Goal: Information Seeking & Learning: Learn about a topic

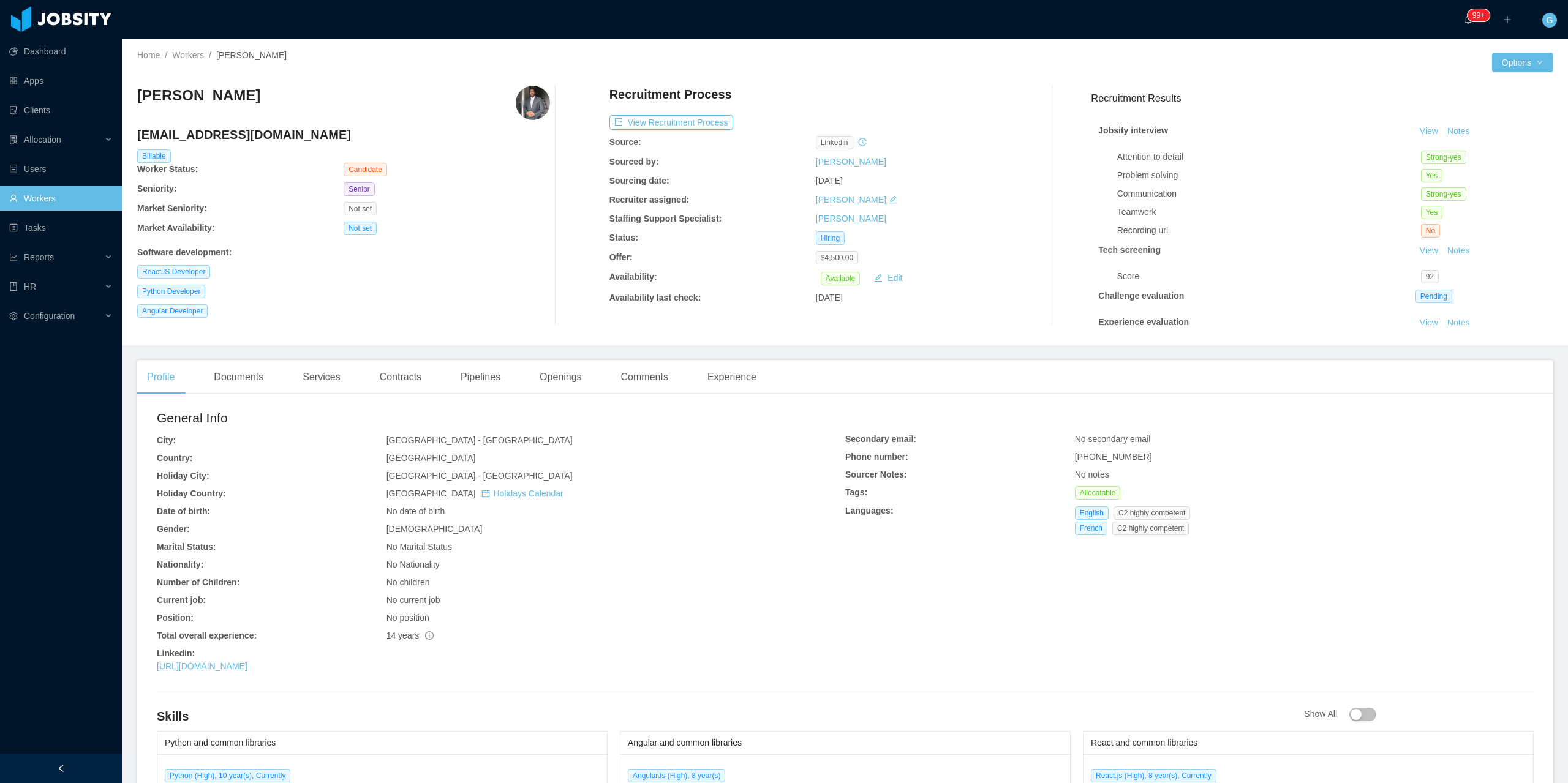
click at [554, 683] on div "General Info City: [GEOGRAPHIC_DATA] - [GEOGRAPHIC_DATA] Country: [GEOGRAPHIC_D…" at bounding box center [845, 762] width 1416 height 717
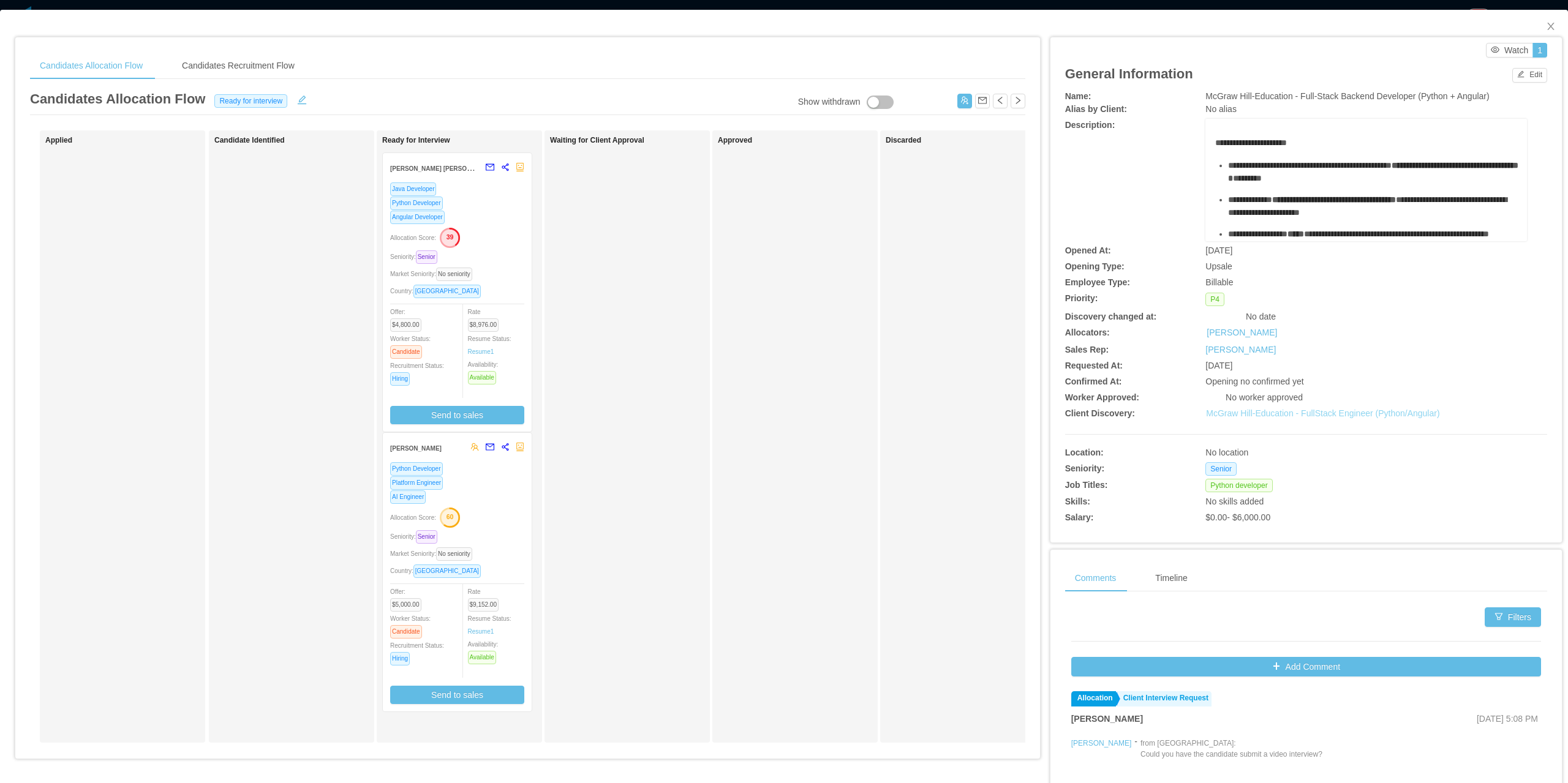
click at [1251, 413] on link "McGraw Hill-Education - FullStack Engineer (Python/Angular)" at bounding box center [1323, 413] width 234 height 10
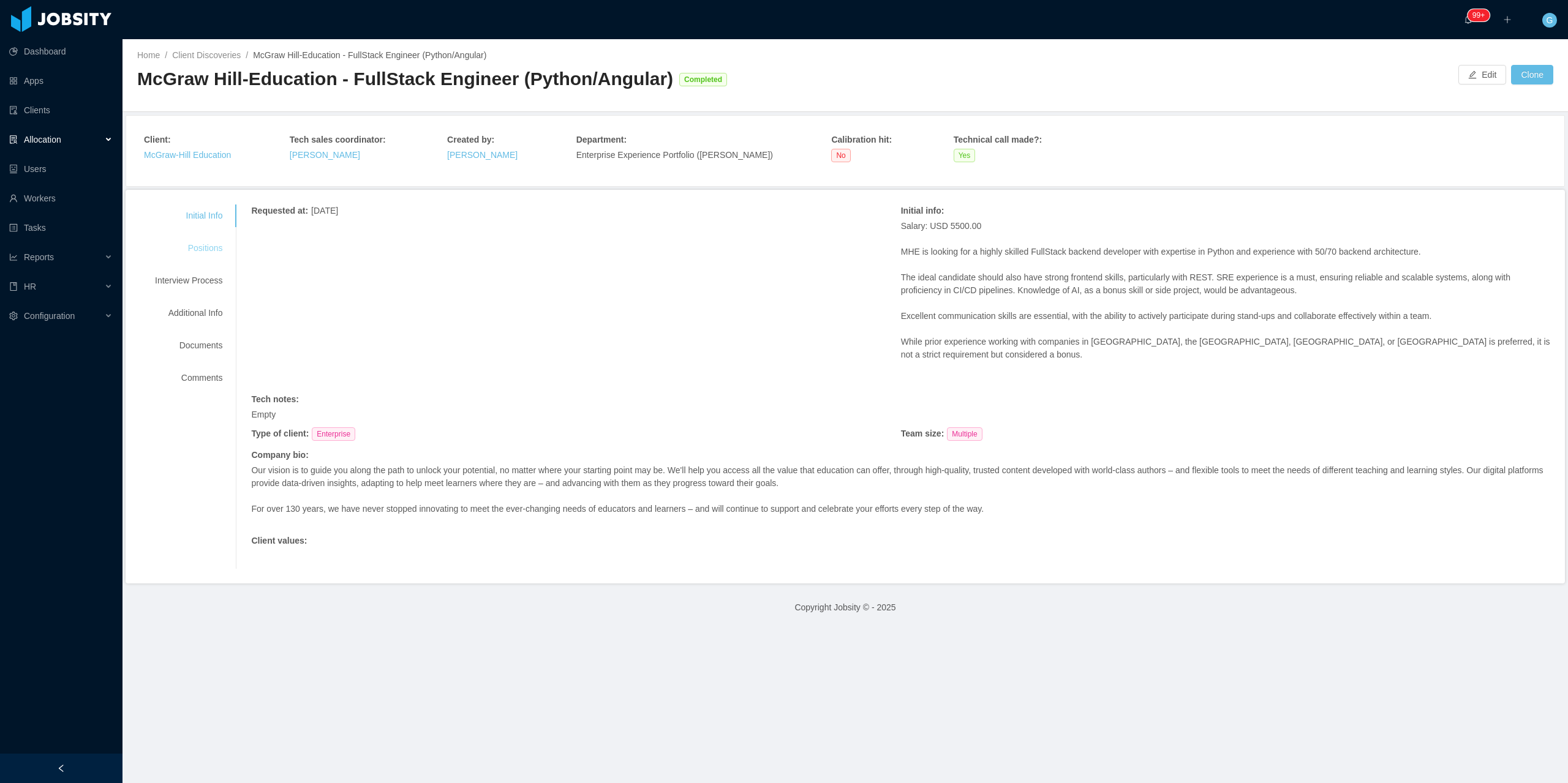
click at [209, 255] on div "Positions" at bounding box center [189, 248] width 97 height 23
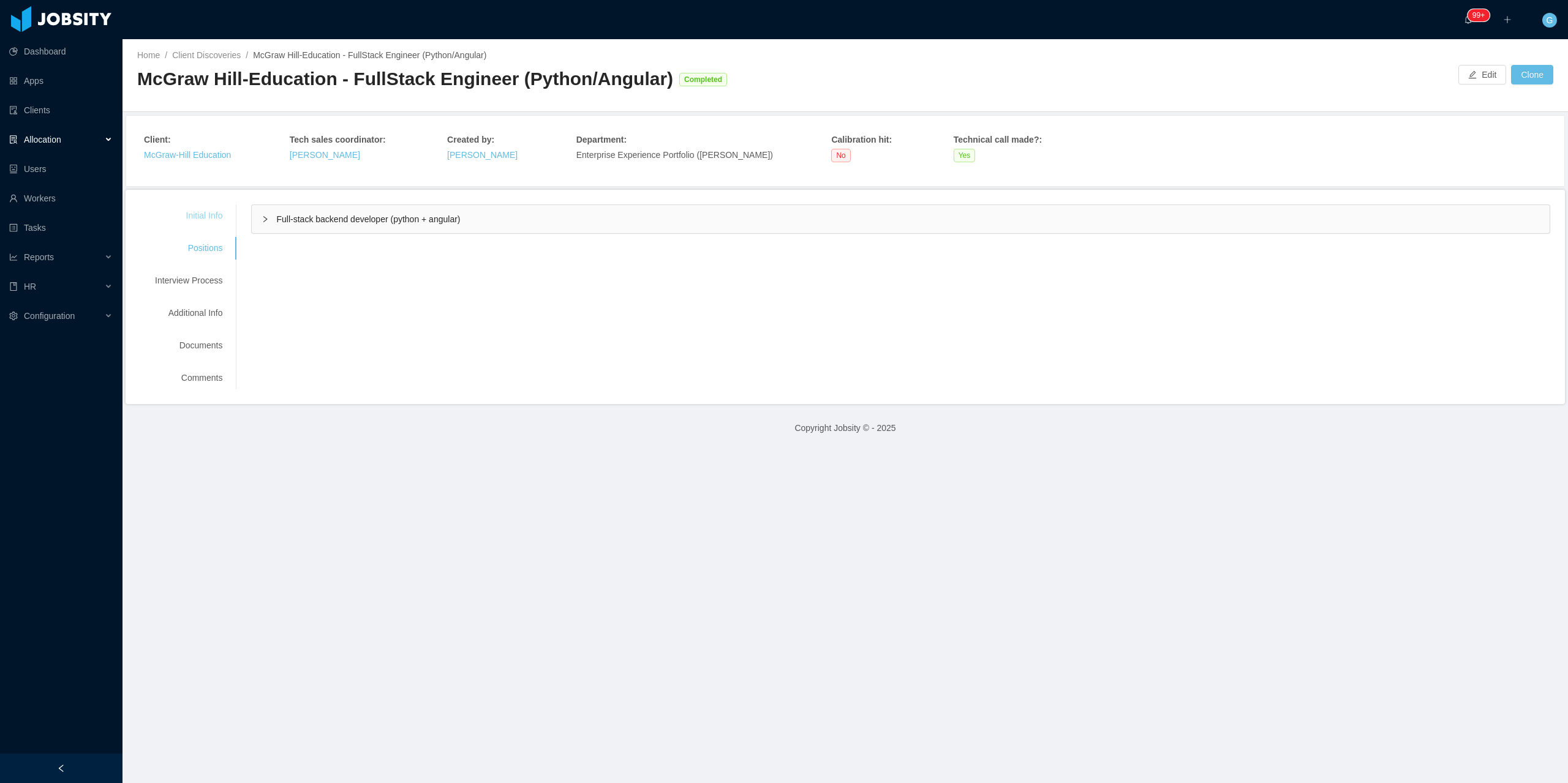
click at [191, 218] on div "Initial Info" at bounding box center [189, 216] width 97 height 23
